Goal: Information Seeking & Learning: Check status

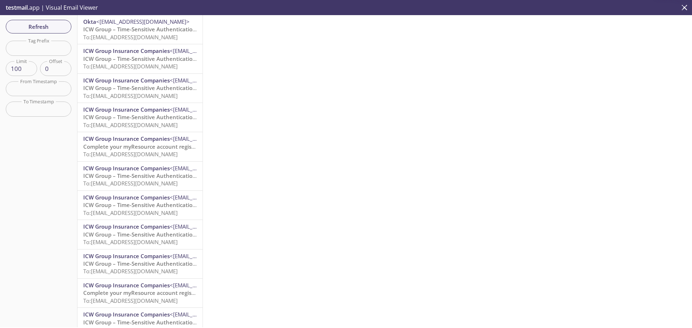
click at [138, 36] on span "To: [EMAIL_ADDRESS][DOMAIN_NAME]" at bounding box center [130, 37] width 94 height 7
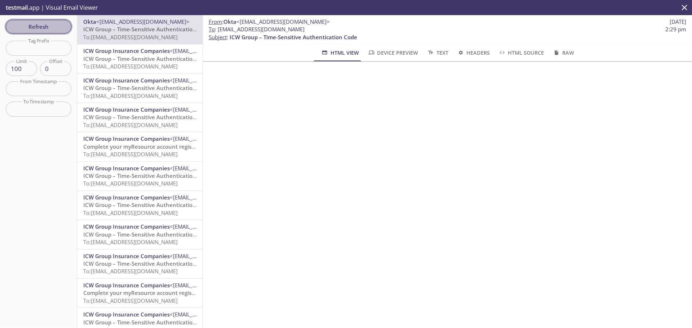
click at [43, 26] on span "Refresh" at bounding box center [39, 26] width 54 height 9
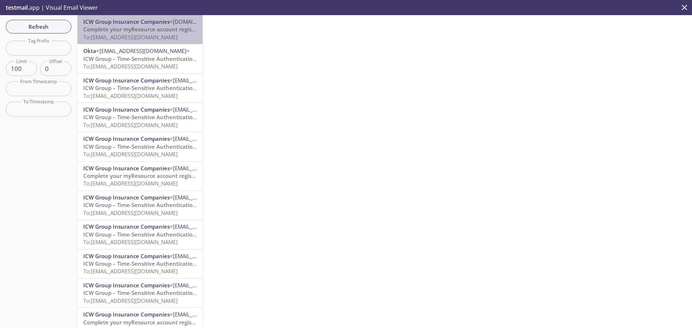
click at [151, 37] on span "To: [EMAIL_ADDRESS][DOMAIN_NAME]" at bounding box center [130, 37] width 94 height 7
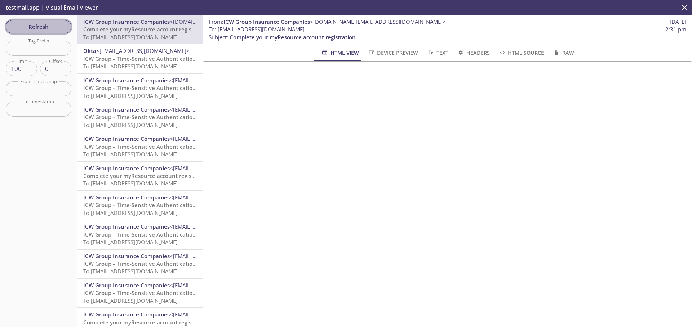
click at [48, 27] on span "Refresh" at bounding box center [39, 26] width 54 height 9
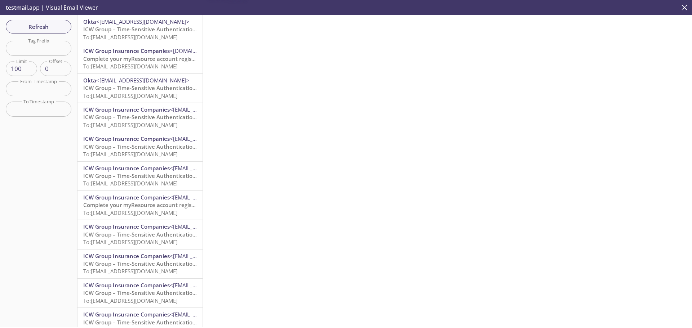
click at [155, 35] on span "To: [EMAIL_ADDRESS][DOMAIN_NAME]" at bounding box center [130, 37] width 94 height 7
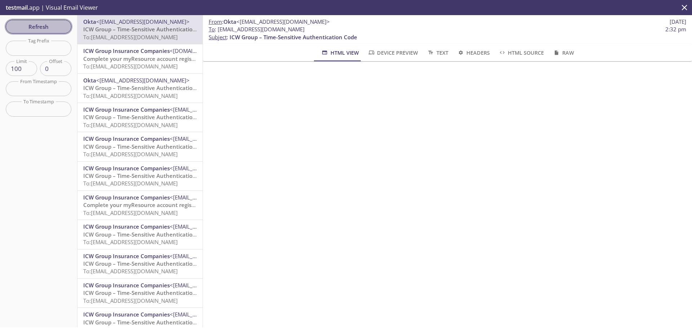
click at [36, 28] on span "Refresh" at bounding box center [39, 26] width 54 height 9
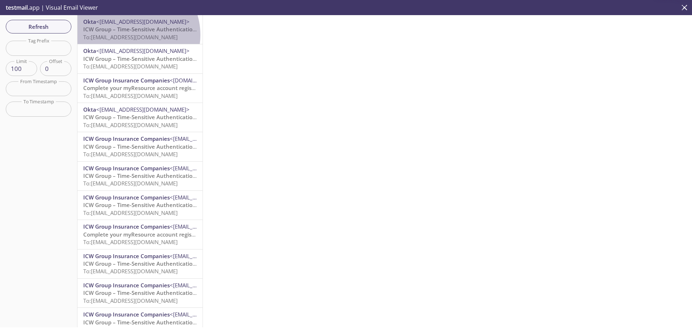
click at [130, 35] on span "To: [EMAIL_ADDRESS][DOMAIN_NAME]" at bounding box center [130, 37] width 94 height 7
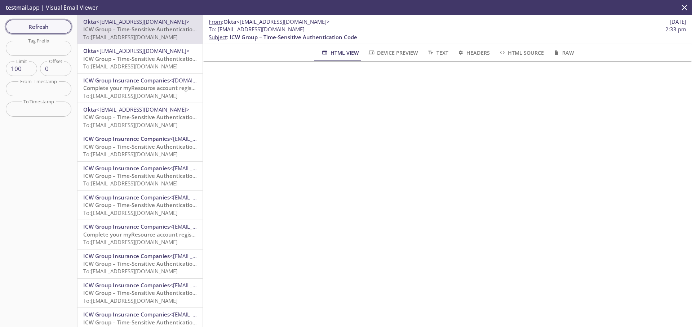
click at [41, 25] on span "Refresh" at bounding box center [39, 26] width 54 height 9
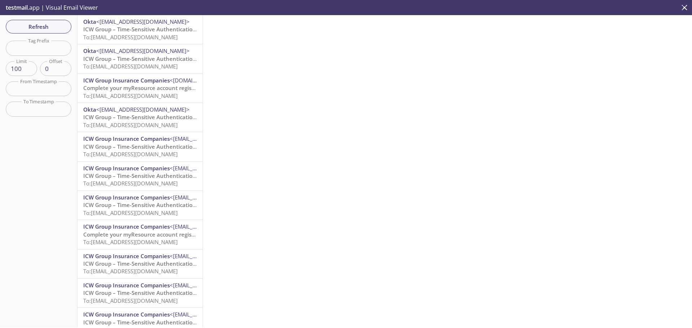
click at [136, 35] on span "To: [EMAIL_ADDRESS][DOMAIN_NAME]" at bounding box center [130, 37] width 94 height 7
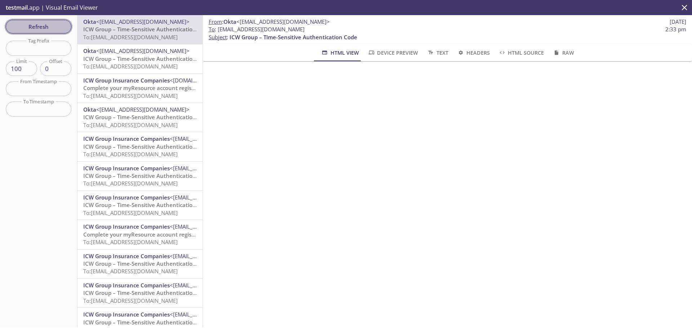
click at [44, 20] on button "Refresh" at bounding box center [39, 27] width 66 height 14
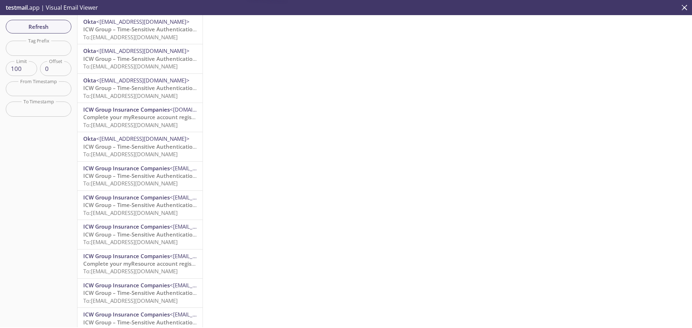
click at [121, 38] on span "To: [EMAIL_ADDRESS][DOMAIN_NAME]" at bounding box center [130, 37] width 94 height 7
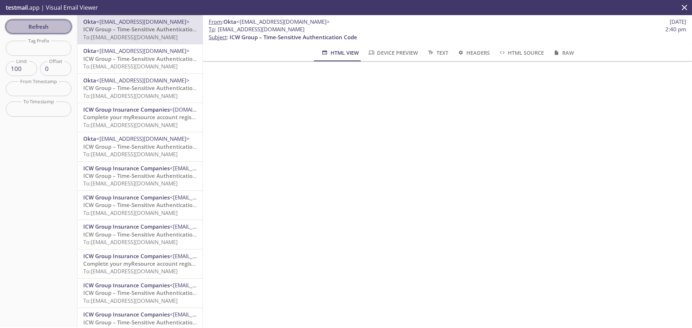
click at [47, 32] on button "Refresh" at bounding box center [39, 27] width 66 height 14
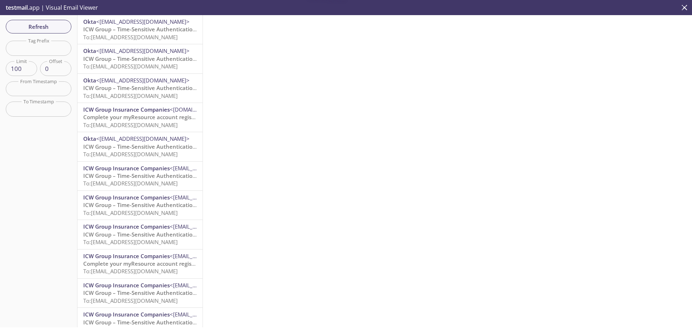
click at [126, 33] on span "ICW Group – Time-Sensitive Authentication Code" at bounding box center [147, 29] width 128 height 7
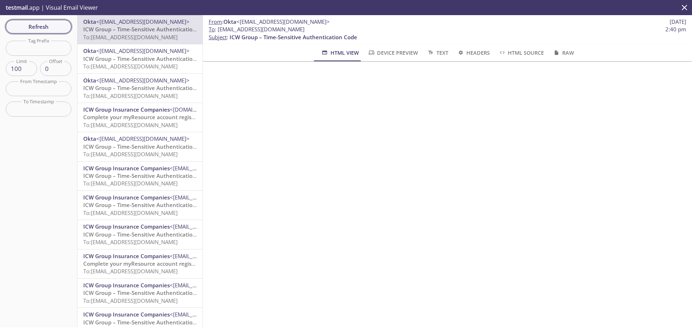
click at [39, 31] on span "Refresh" at bounding box center [39, 26] width 54 height 9
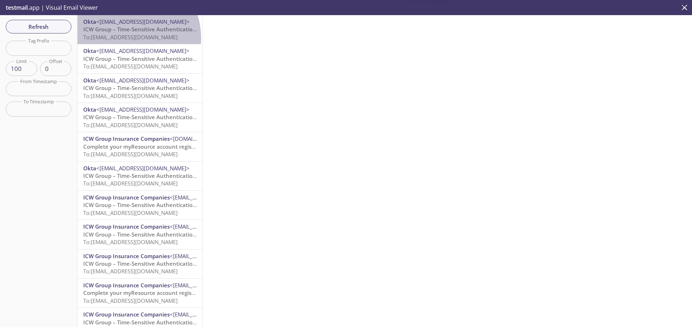
click at [123, 38] on span "To: [EMAIL_ADDRESS][DOMAIN_NAME]" at bounding box center [130, 37] width 94 height 7
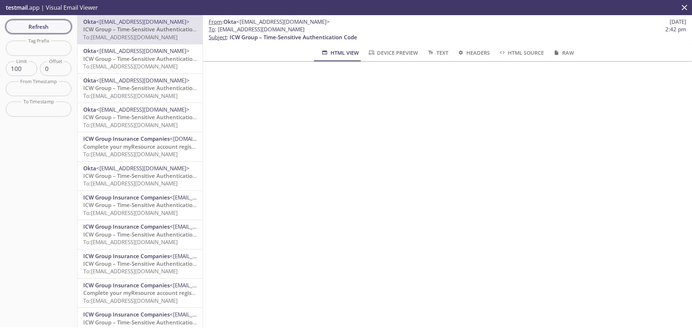
click at [53, 23] on span "Refresh" at bounding box center [39, 26] width 54 height 9
